Goal: Transaction & Acquisition: Purchase product/service

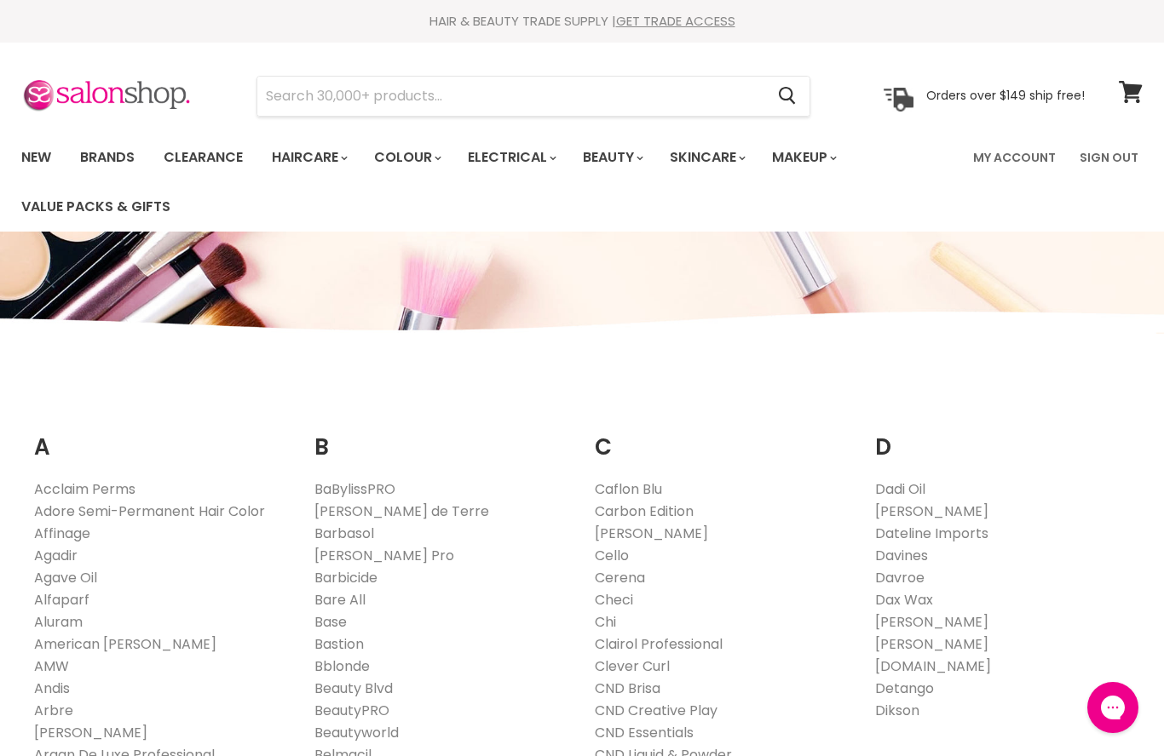
click at [714, 641] on link "Clairol Professional" at bounding box center [659, 645] width 128 height 20
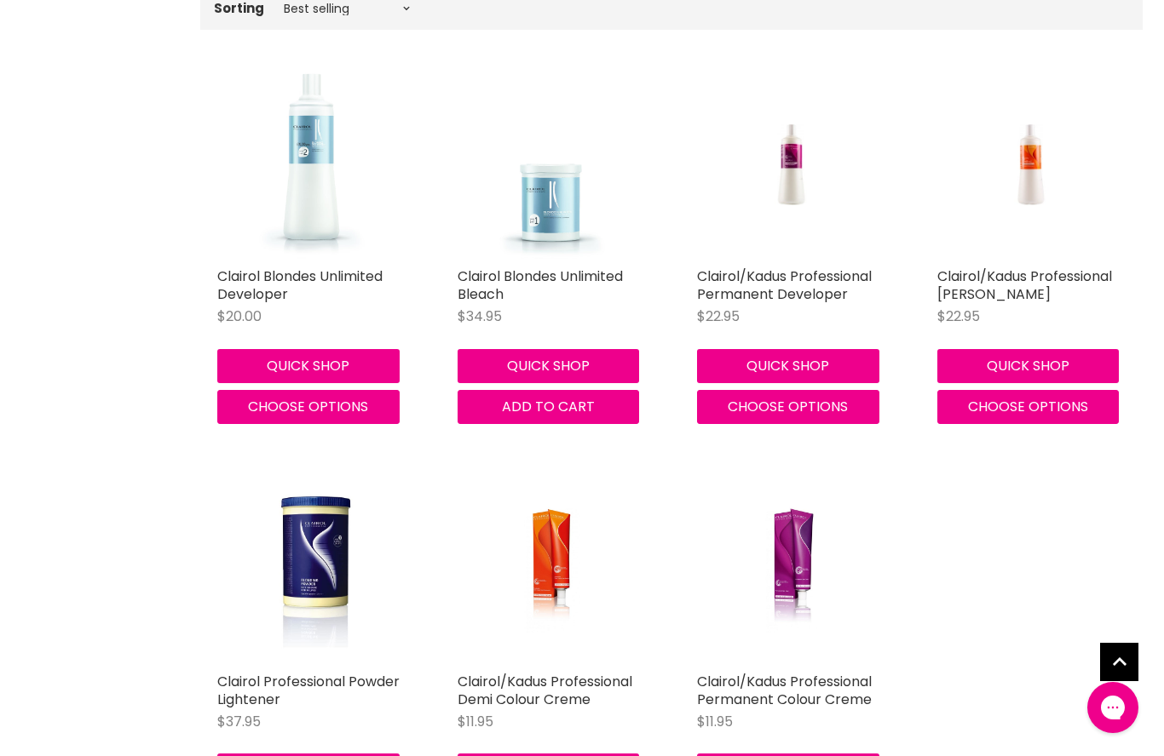
click at [519, 699] on link "Clairol/Kadus Professional Demi Colour Creme" at bounding box center [544, 690] width 175 height 37
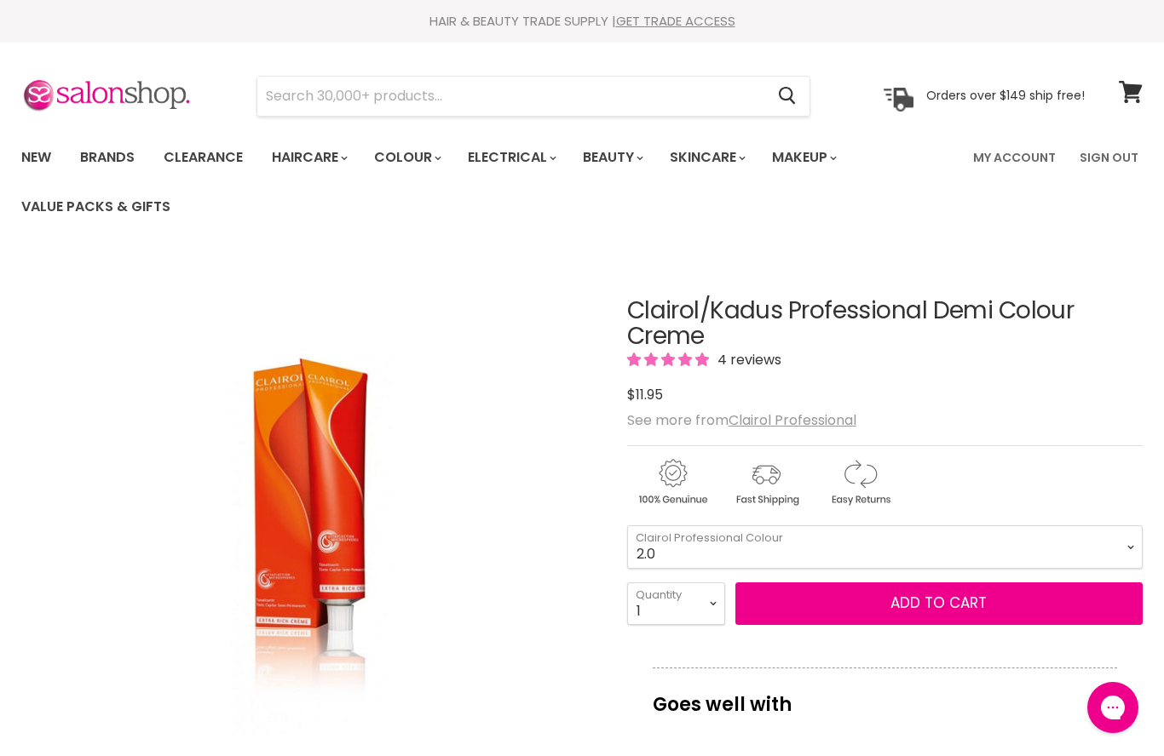
click at [195, 156] on link "Clearance" at bounding box center [203, 158] width 105 height 36
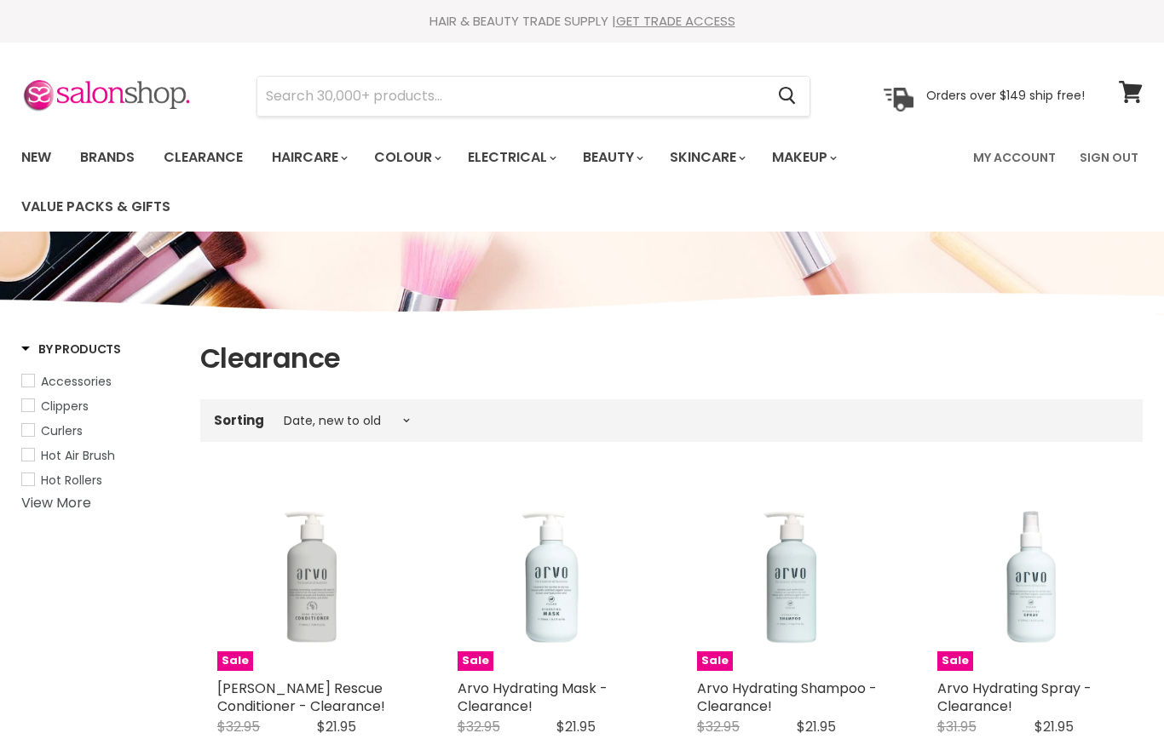
select select "created-descending"
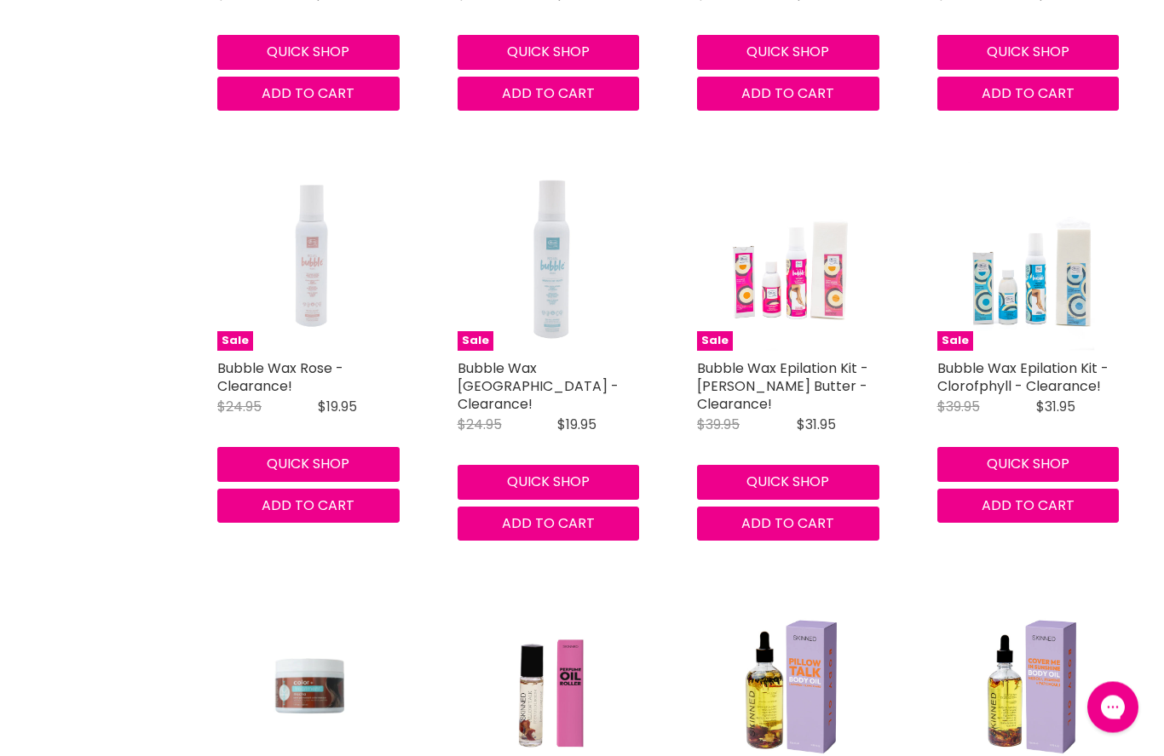
scroll to position [3887, 0]
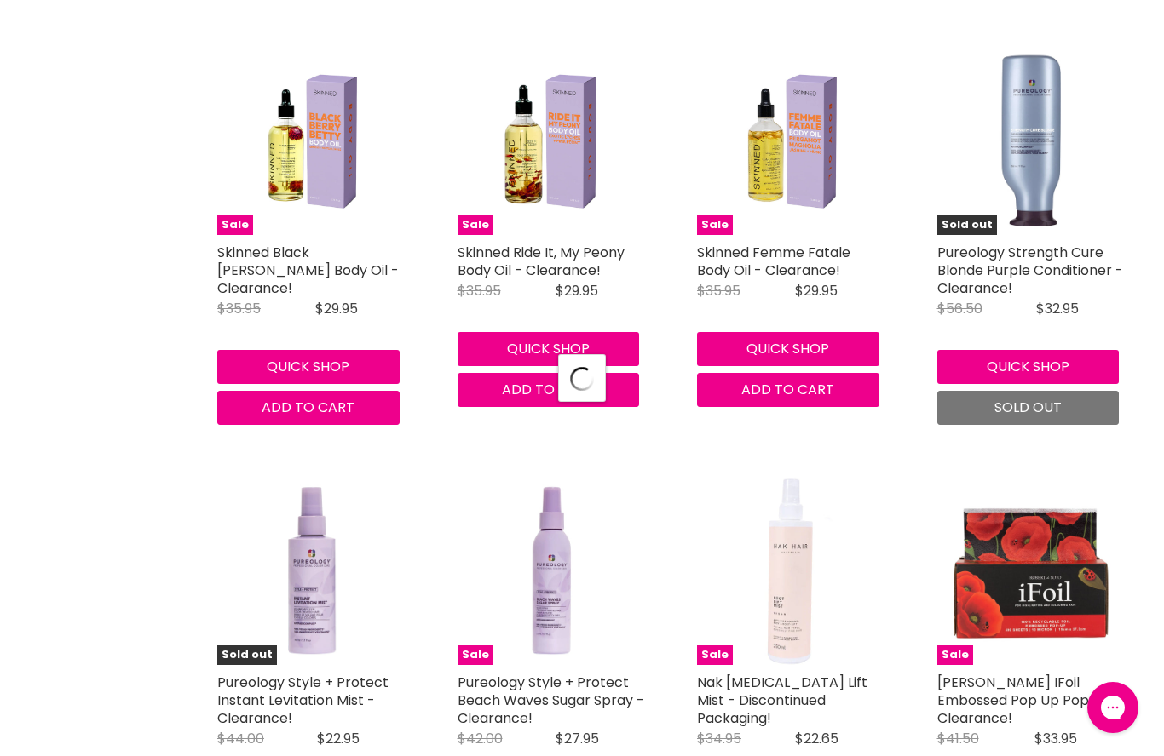
scroll to position [4907, 0]
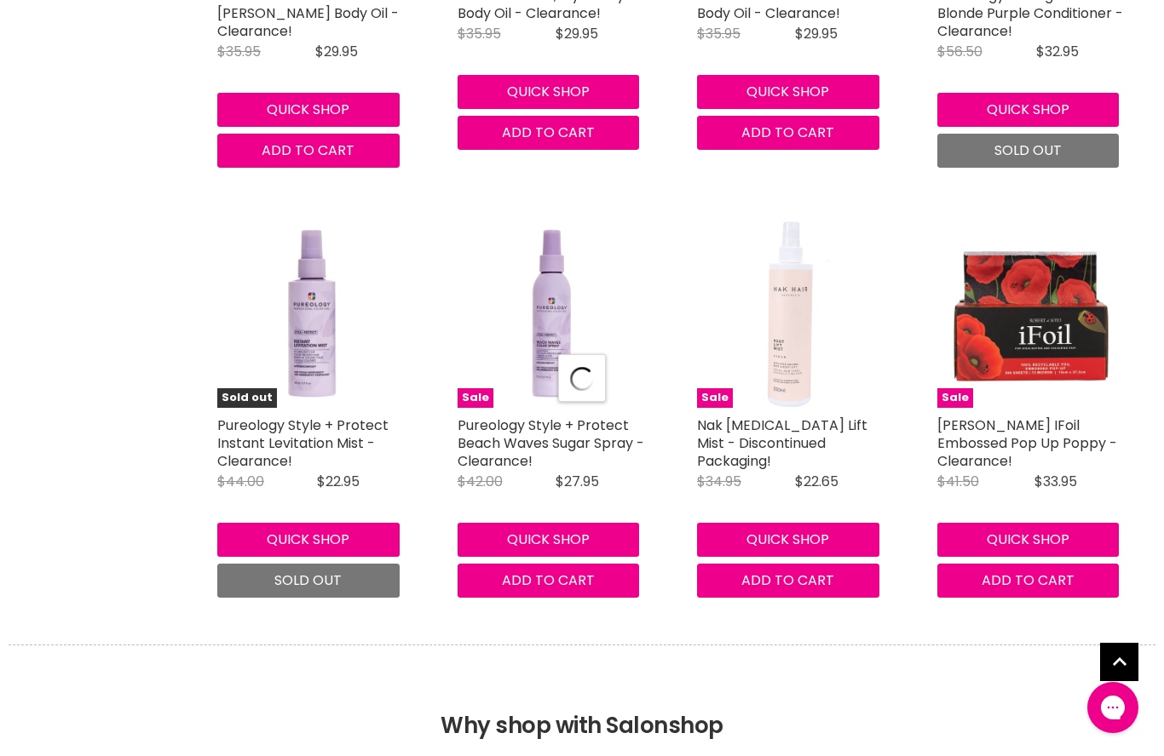
select select "created-descending"
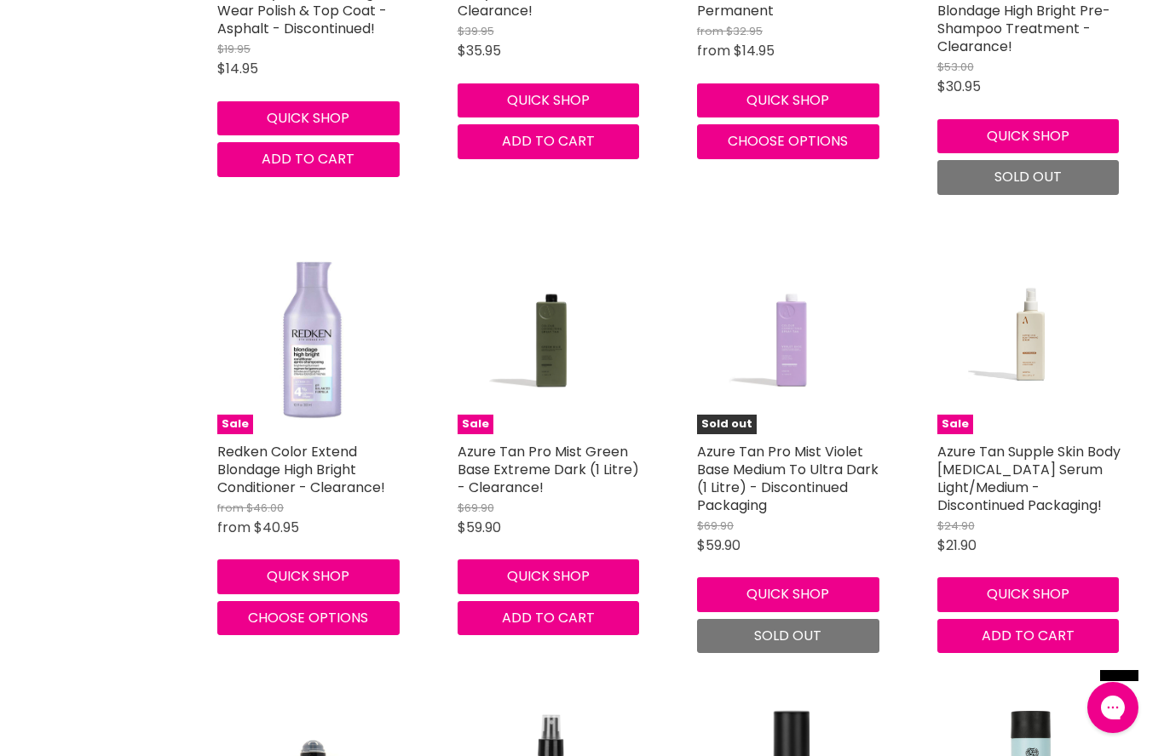
scroll to position [10019, 0]
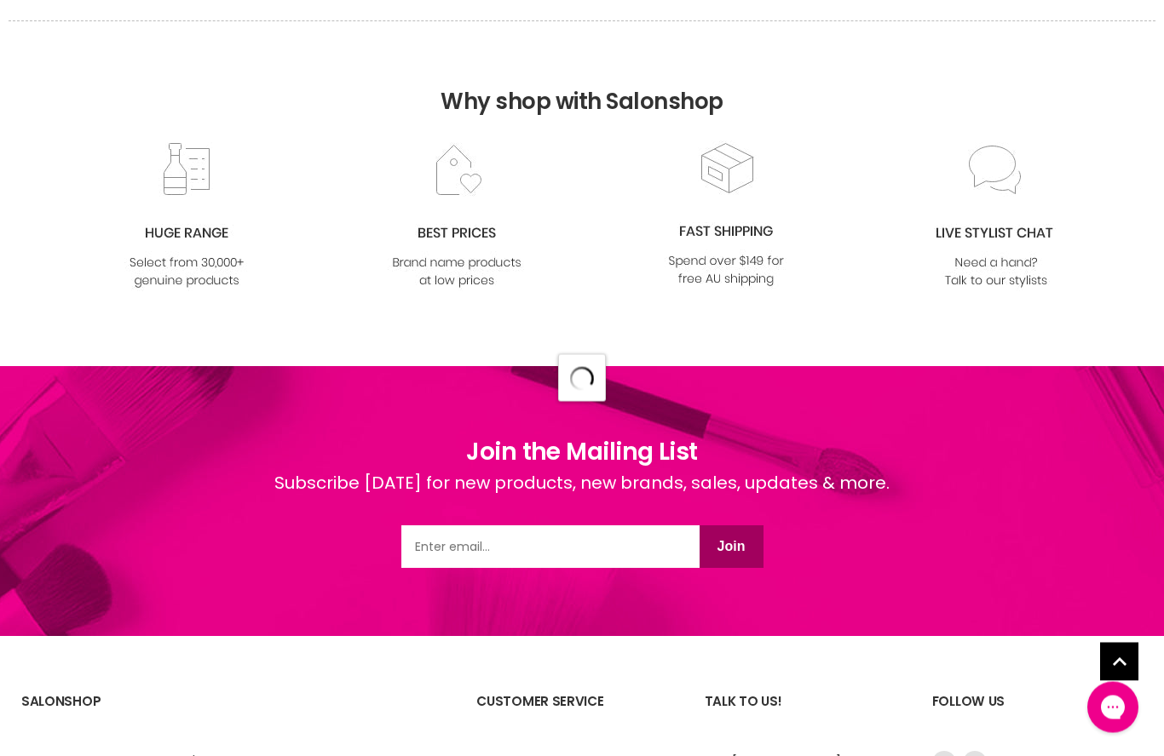
scroll to position [10930, 0]
select select "created-descending"
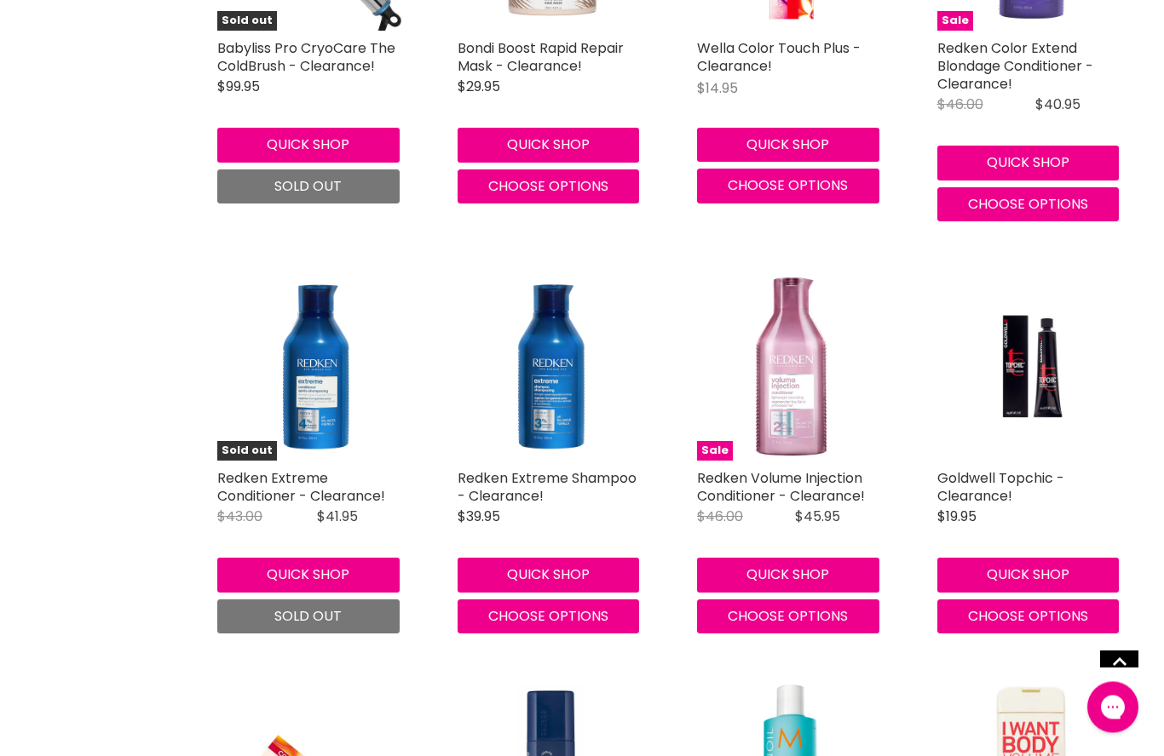
scroll to position [0, 0]
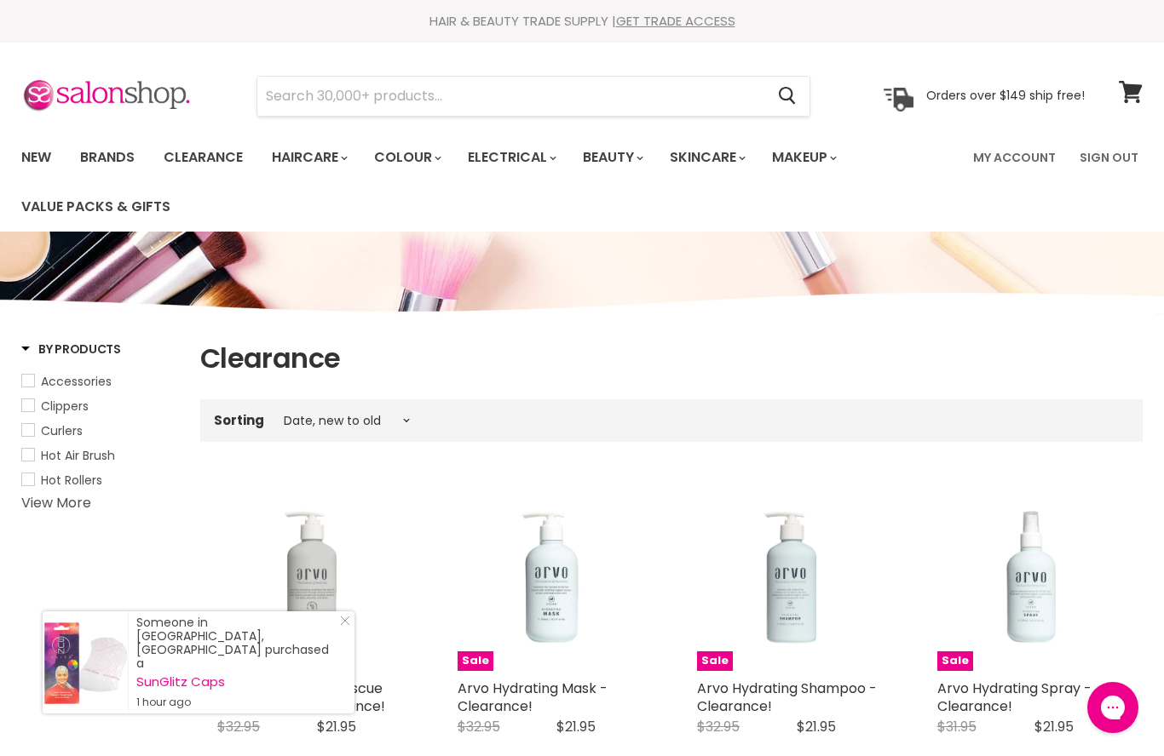
click at [107, 157] on link "Brands" at bounding box center [107, 158] width 80 height 36
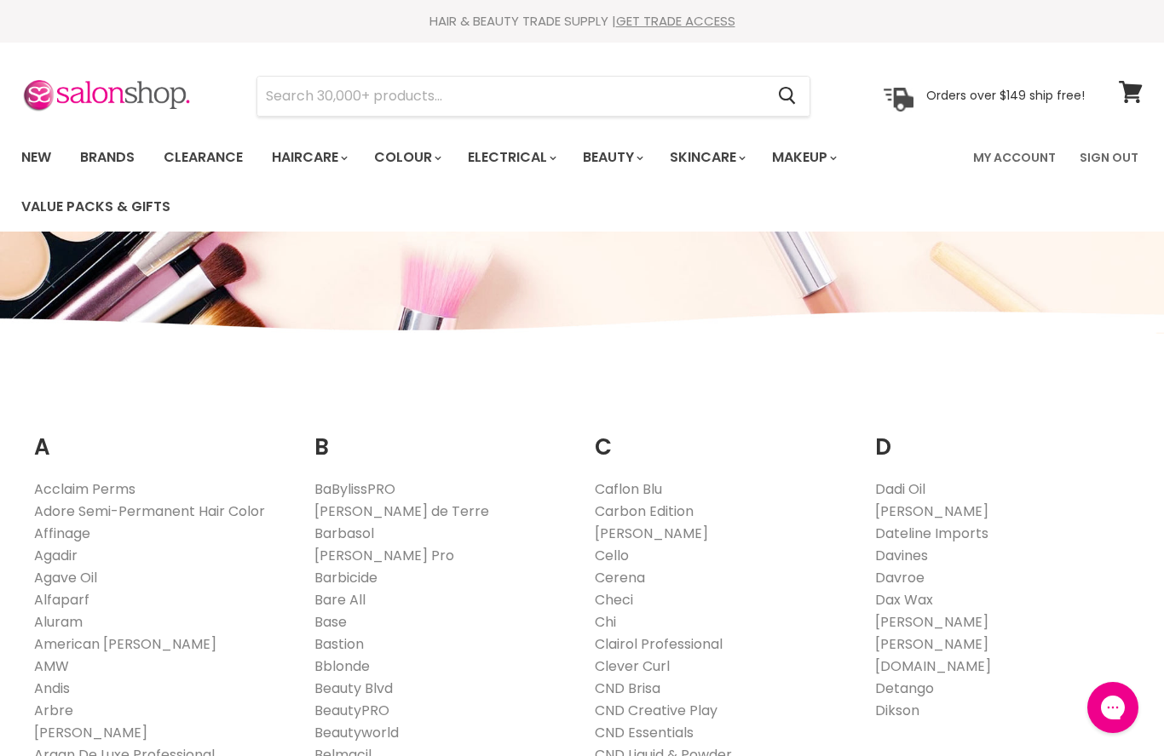
click at [716, 643] on link "Clairol Professional" at bounding box center [659, 645] width 128 height 20
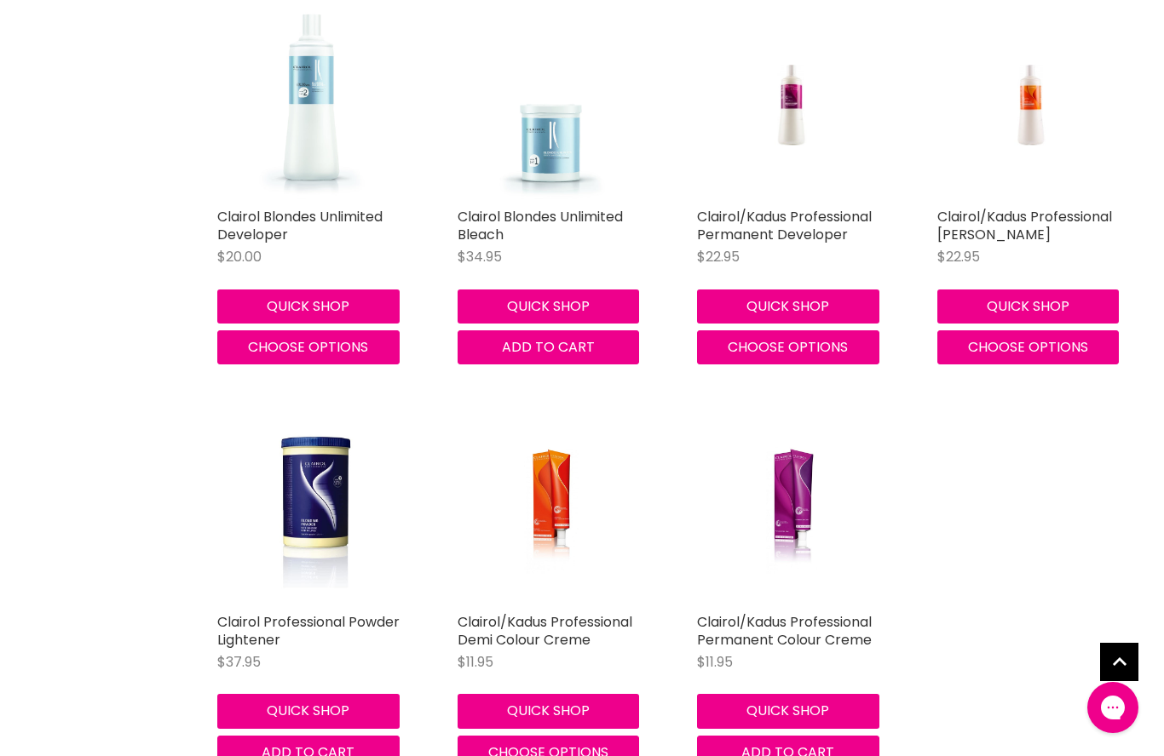
click at [517, 619] on link "Clairol/Kadus Professional Demi Colour Creme" at bounding box center [544, 630] width 175 height 37
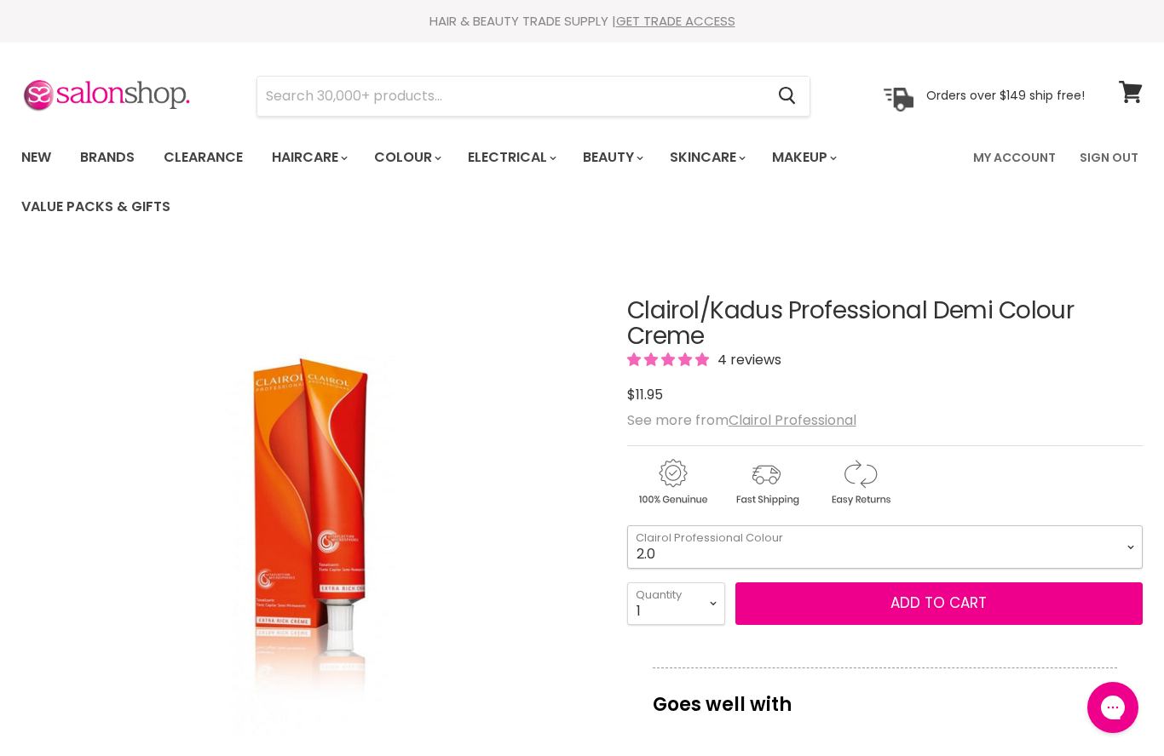
click at [1130, 538] on select "2.0 2.8 3.0 3.6 4.0 4.77 5.0 5.37 5.56 5.66 6.0 6.3 6.37 6.4 6.45" at bounding box center [884, 547] width 515 height 43
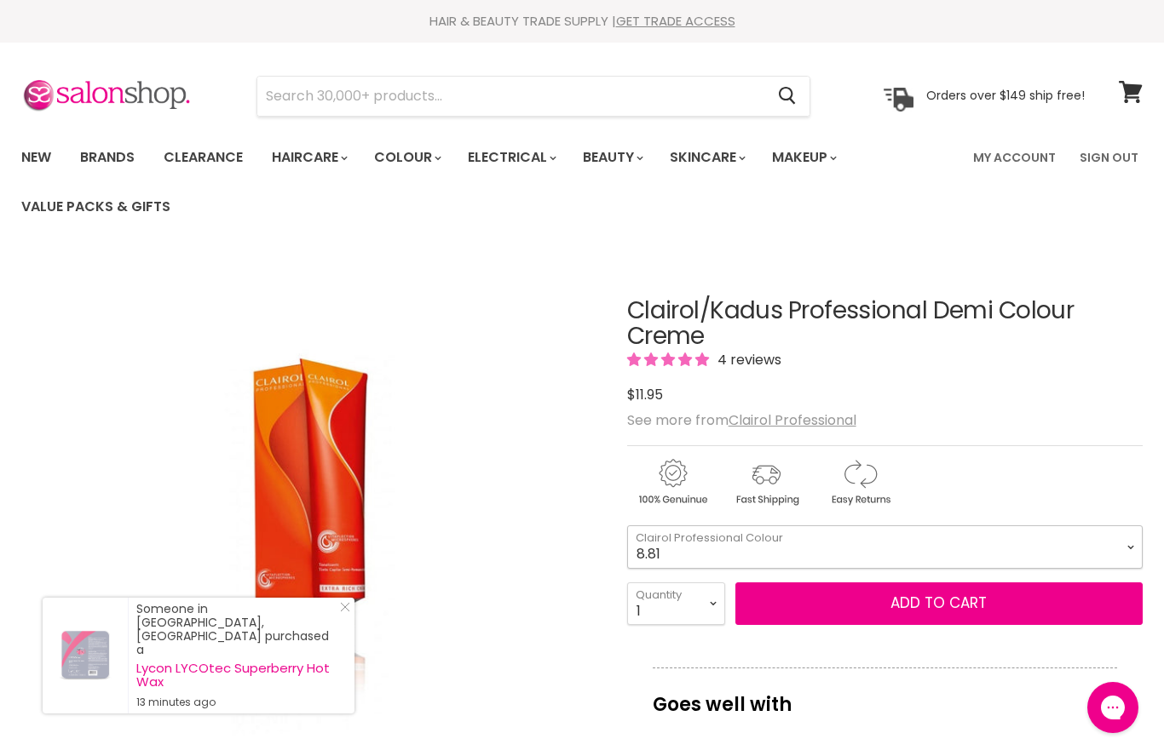
select select "8.81"
click at [714, 606] on select "1 2 3 4 5 6 7 8 9 10+" at bounding box center [676, 604] width 98 height 43
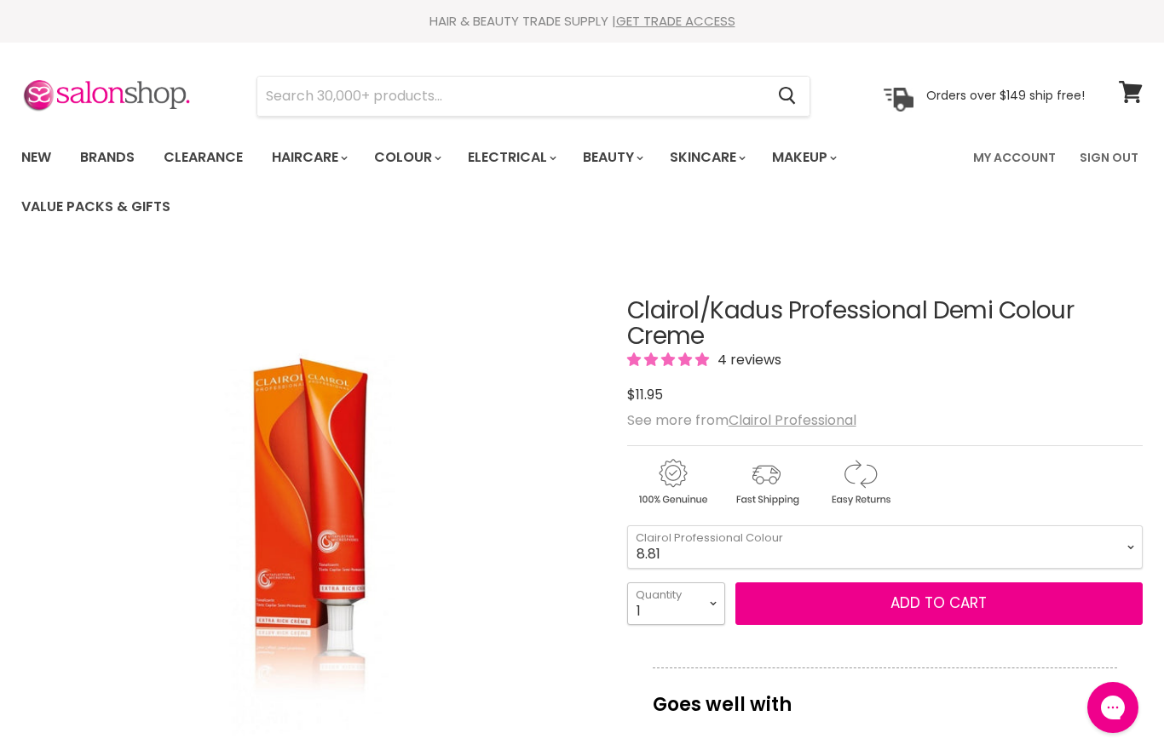
select select "4"
type input "4"
click at [796, 597] on button "Add to cart" at bounding box center [938, 604] width 407 height 43
click at [917, 600] on button "Add to cart" at bounding box center [938, 604] width 407 height 43
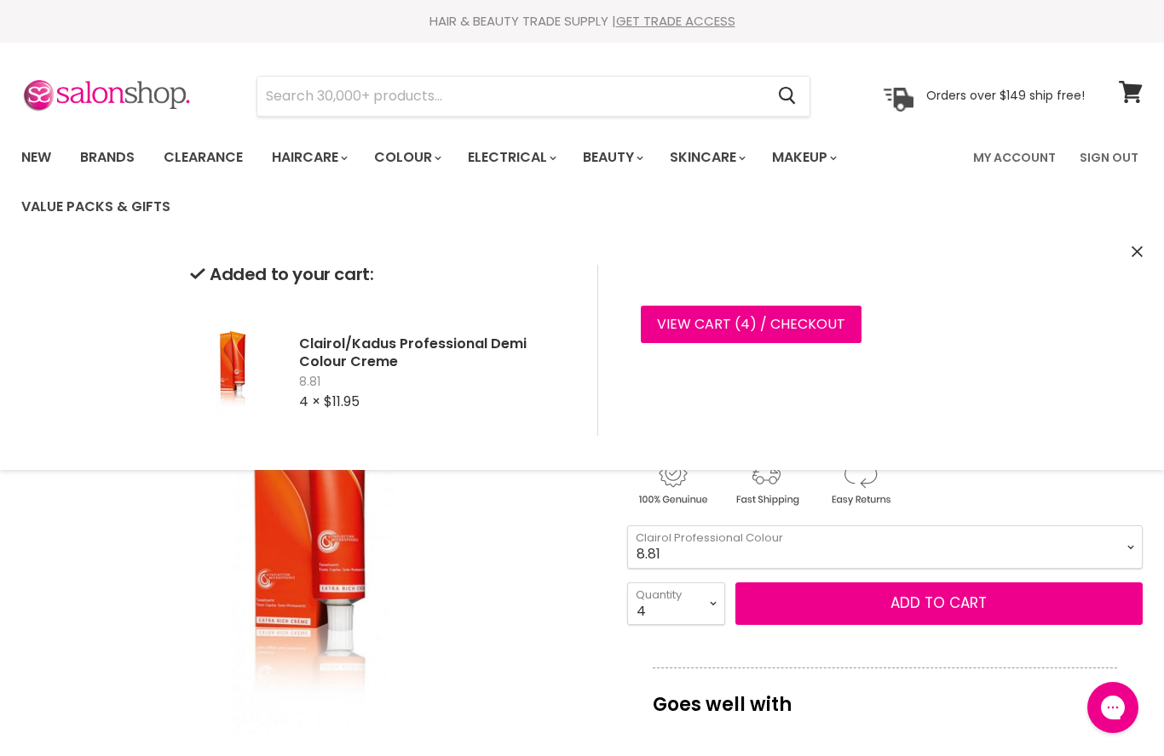
click at [463, 541] on img "Clairol/Kadus Professional Demi Colour Creme image. Click or Scroll to Zoom." at bounding box center [310, 544] width 385 height 578
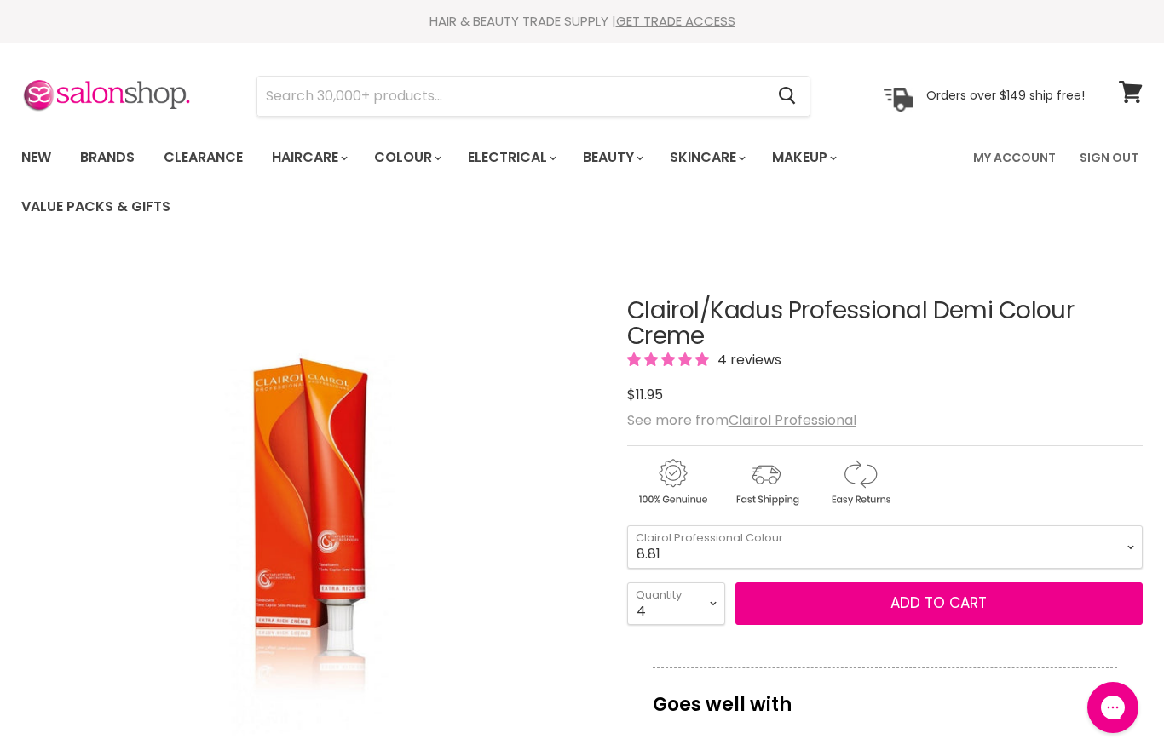
scroll to position [255, 0]
